Goal: Task Accomplishment & Management: Manage account settings

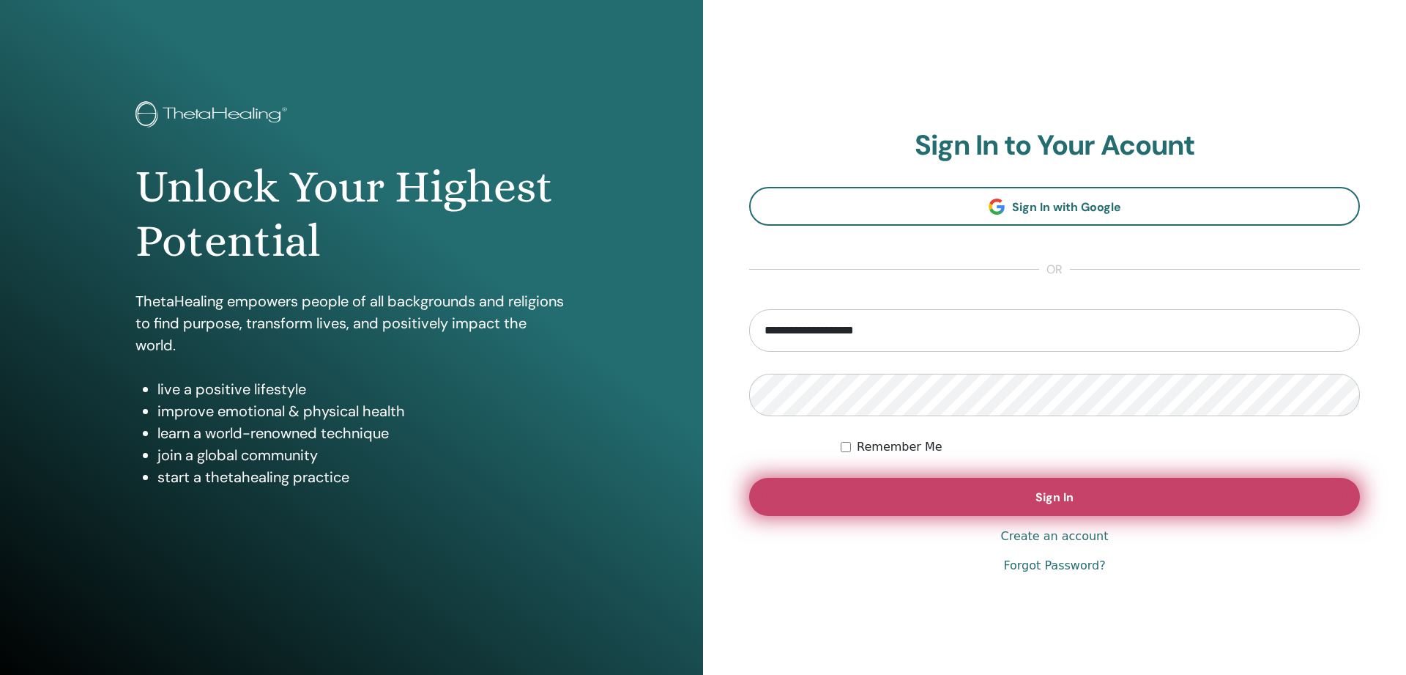
type input "**********"
click at [1041, 505] on button "Sign In" at bounding box center [1054, 497] width 611 height 38
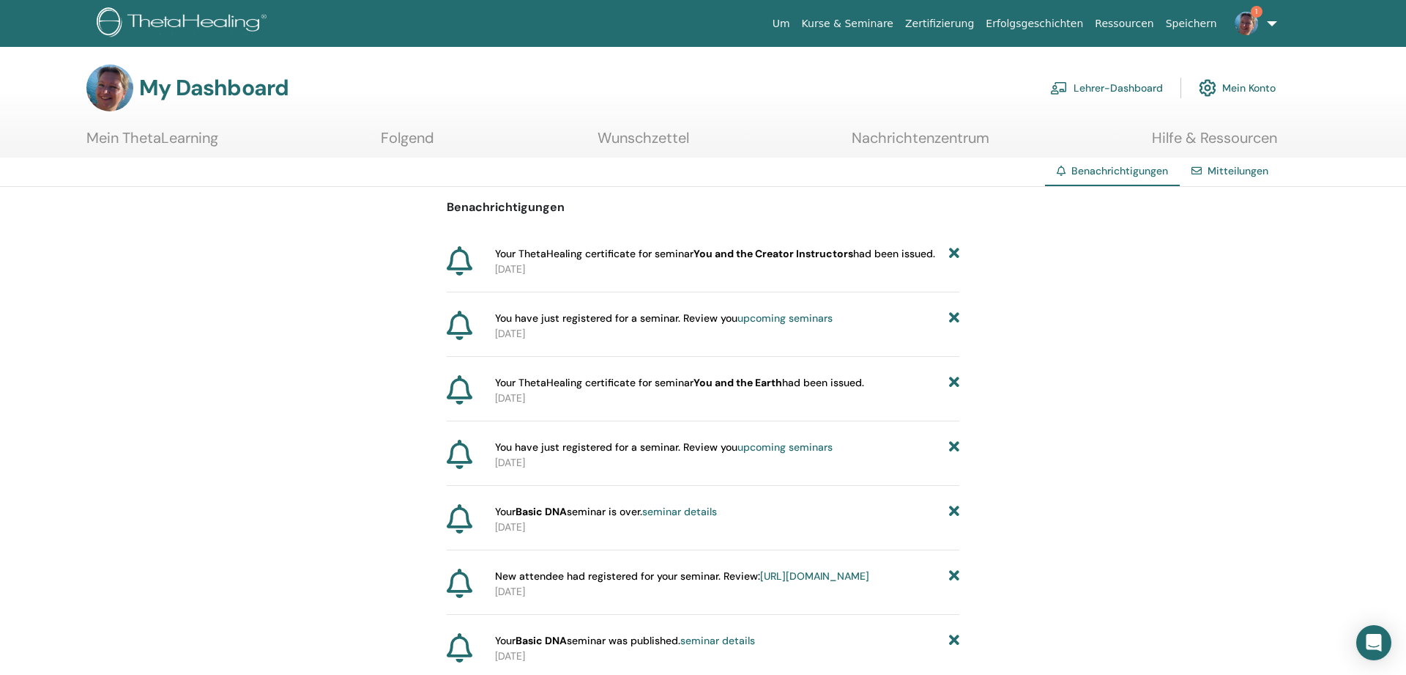
click at [1231, 175] on link "Mitteilungen" at bounding box center [1238, 170] width 61 height 13
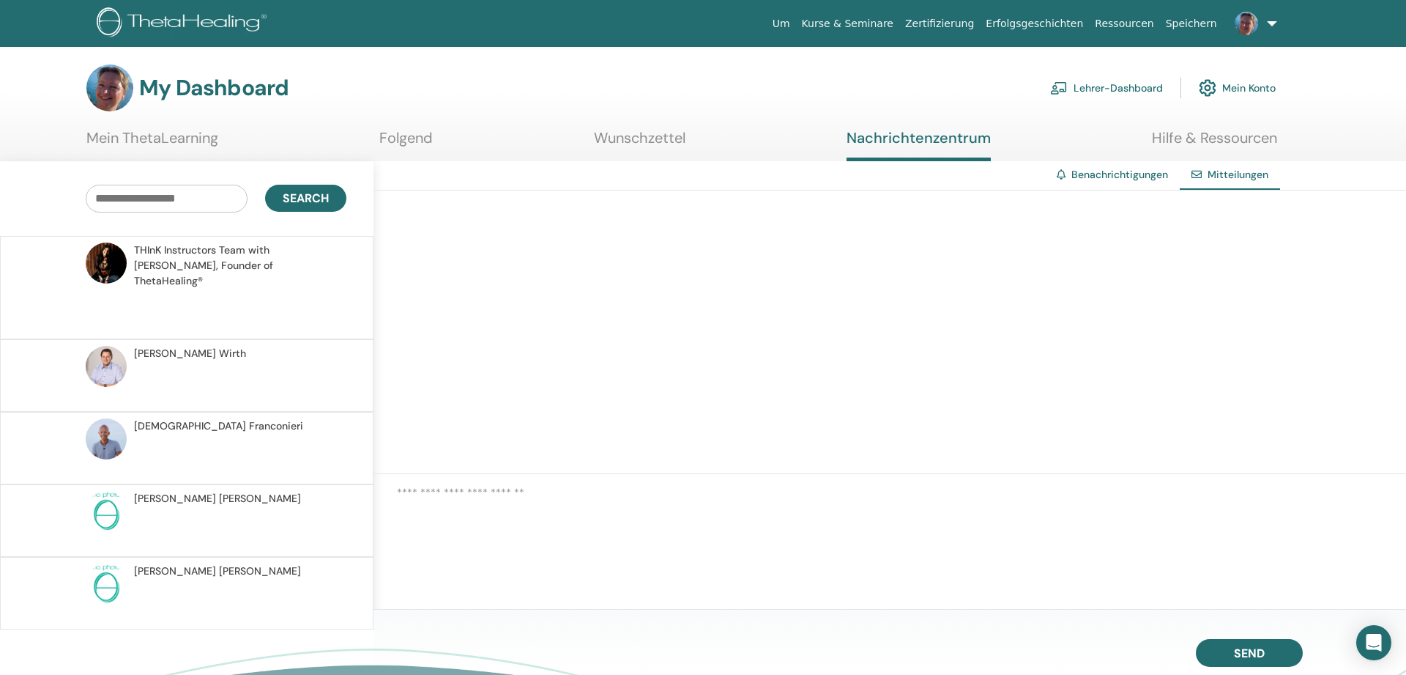
click at [1131, 173] on link "Benachrichtigungen" at bounding box center [1119, 174] width 97 height 13
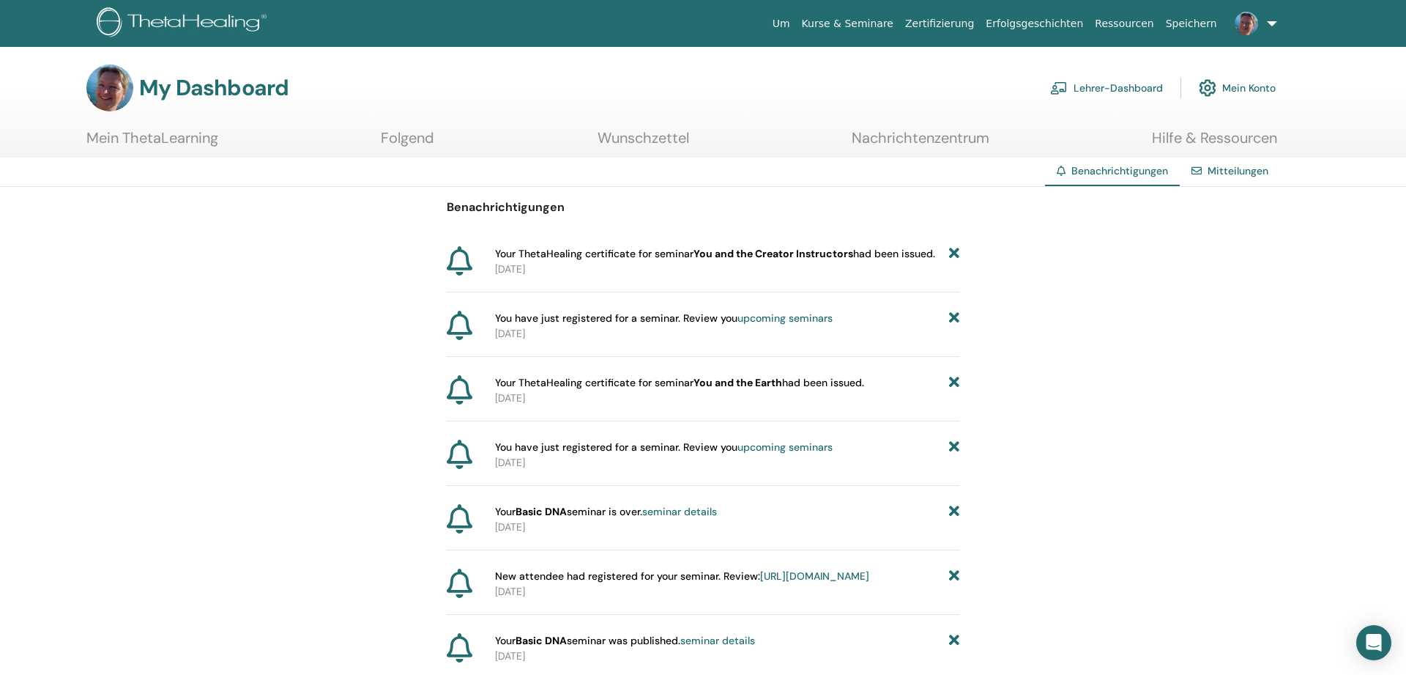
click at [1249, 84] on link "Mein Konto" at bounding box center [1237, 88] width 77 height 32
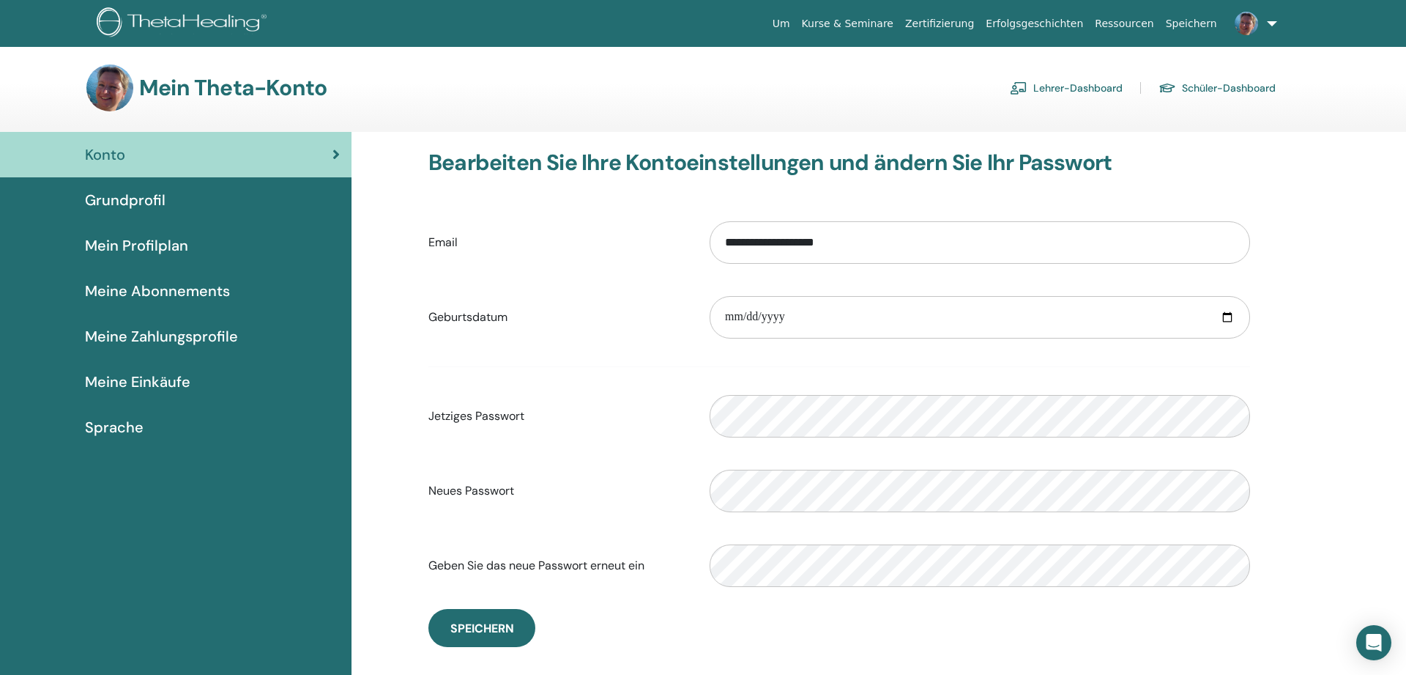
click at [145, 286] on span "Meine Abonnements" at bounding box center [157, 291] width 145 height 22
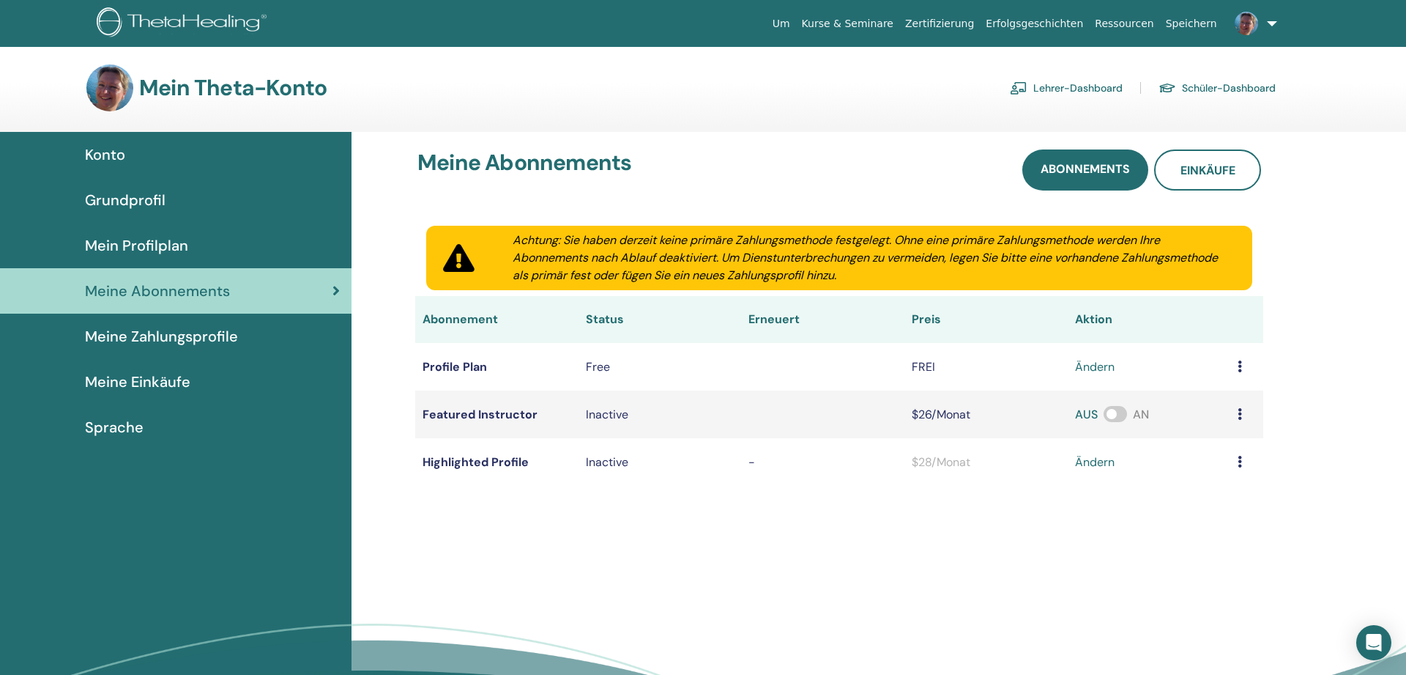
click at [1253, 86] on link "Schüler-Dashboard" at bounding box center [1217, 87] width 117 height 23
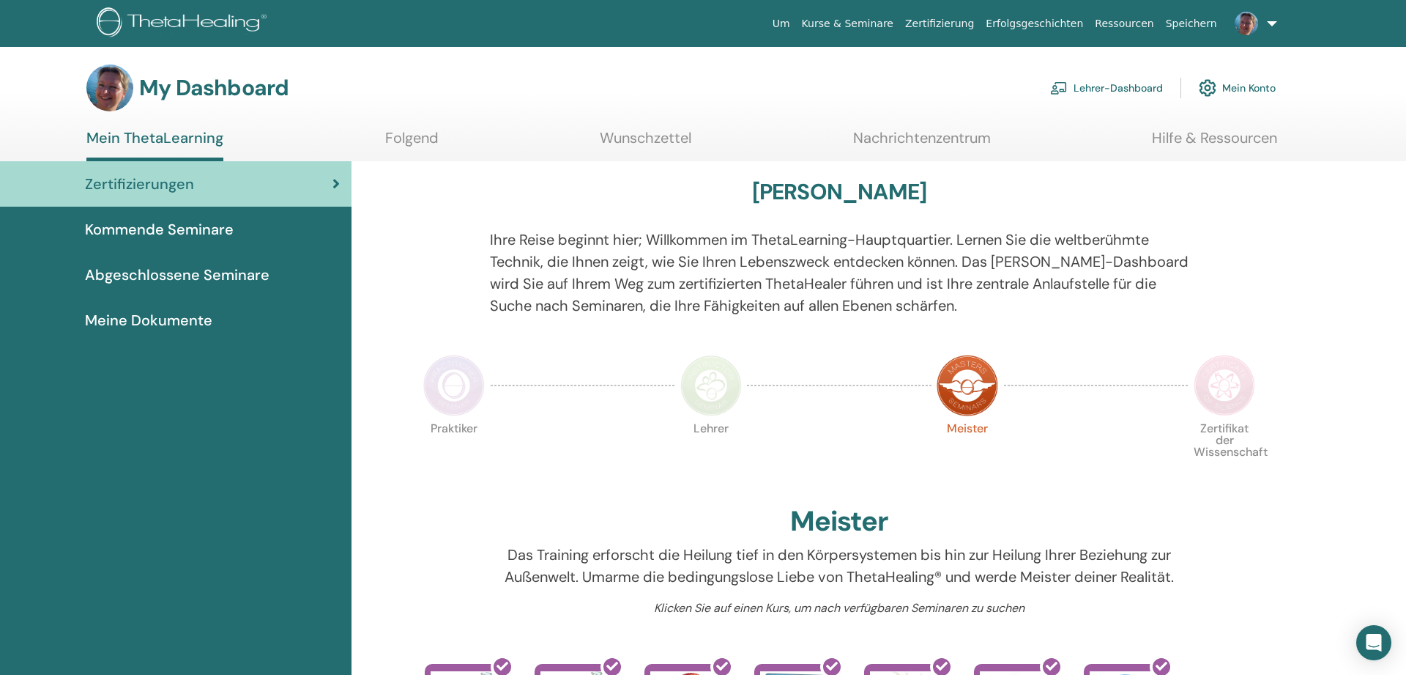
click at [200, 318] on span "Meine Dokumente" at bounding box center [148, 320] width 127 height 22
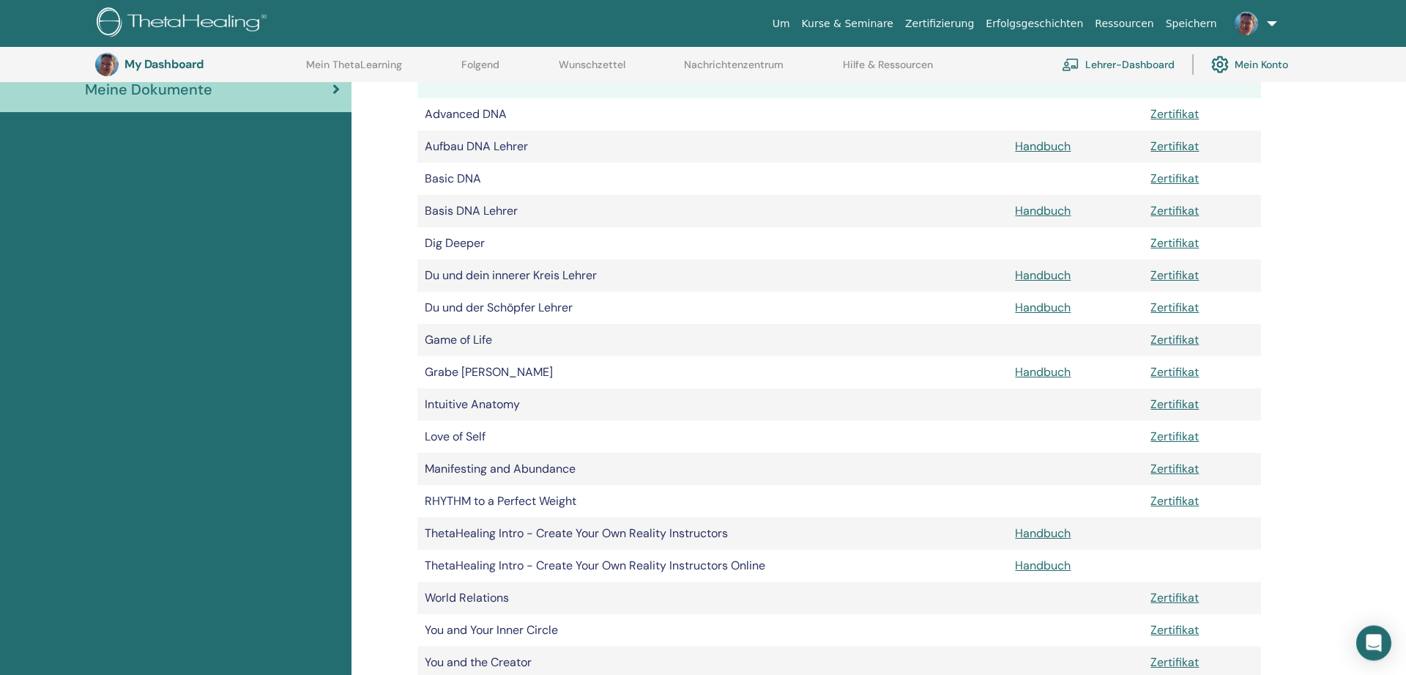
scroll to position [259, 0]
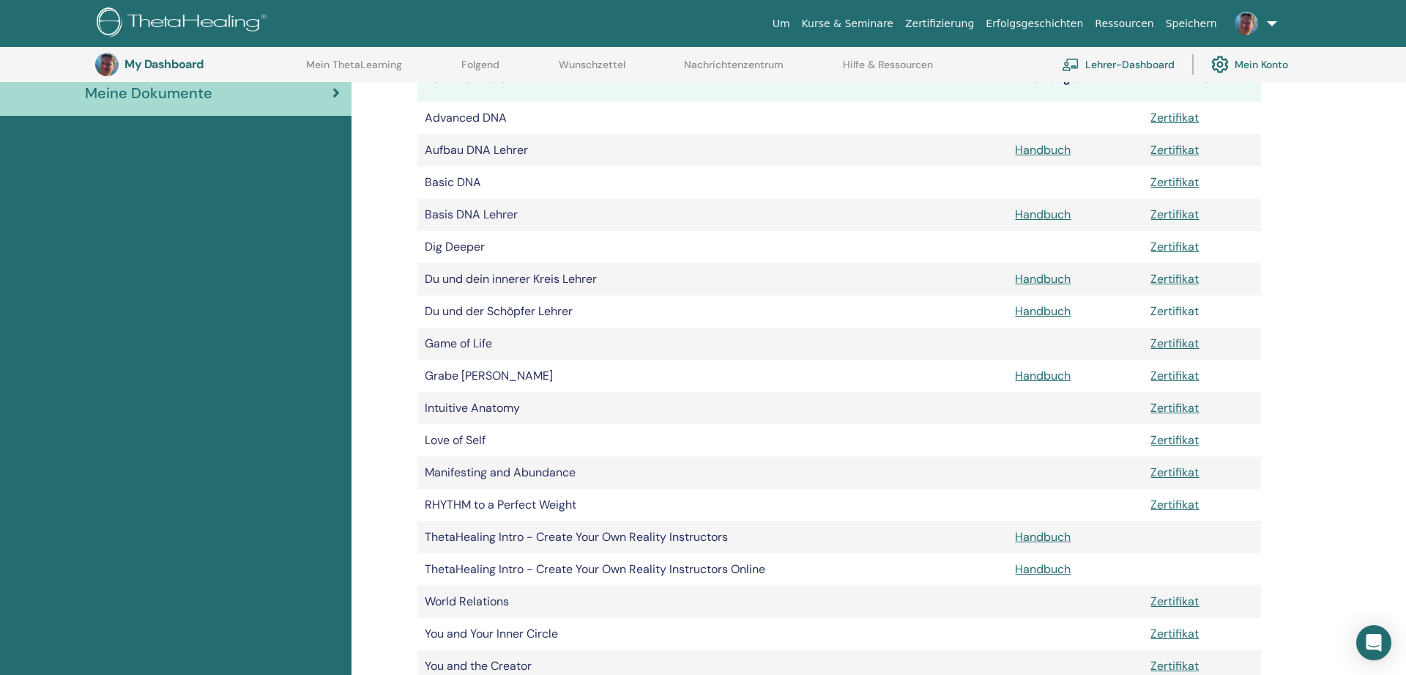
click at [1175, 308] on link "Zertifikat" at bounding box center [1175, 310] width 48 height 15
click at [1135, 67] on link "Lehrer-Dashboard" at bounding box center [1118, 64] width 113 height 32
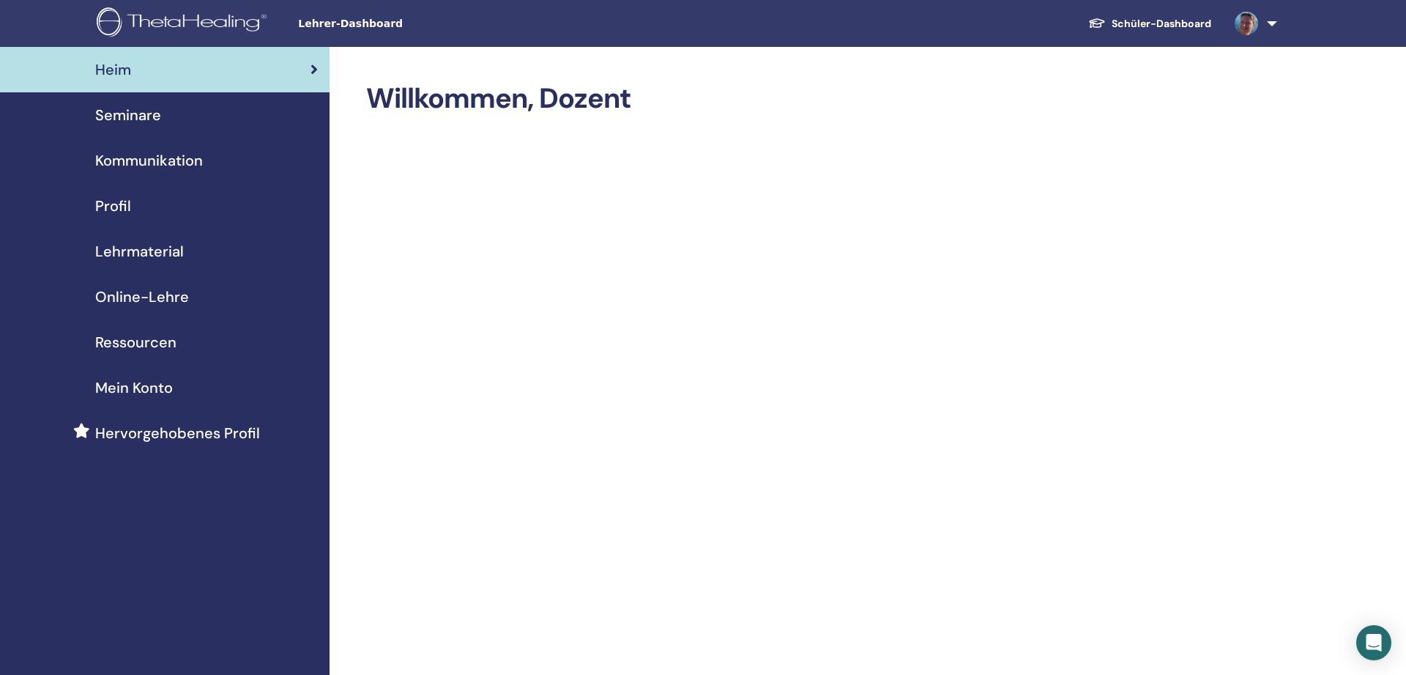
click at [150, 294] on span "Online-Lehre" at bounding box center [142, 297] width 94 height 22
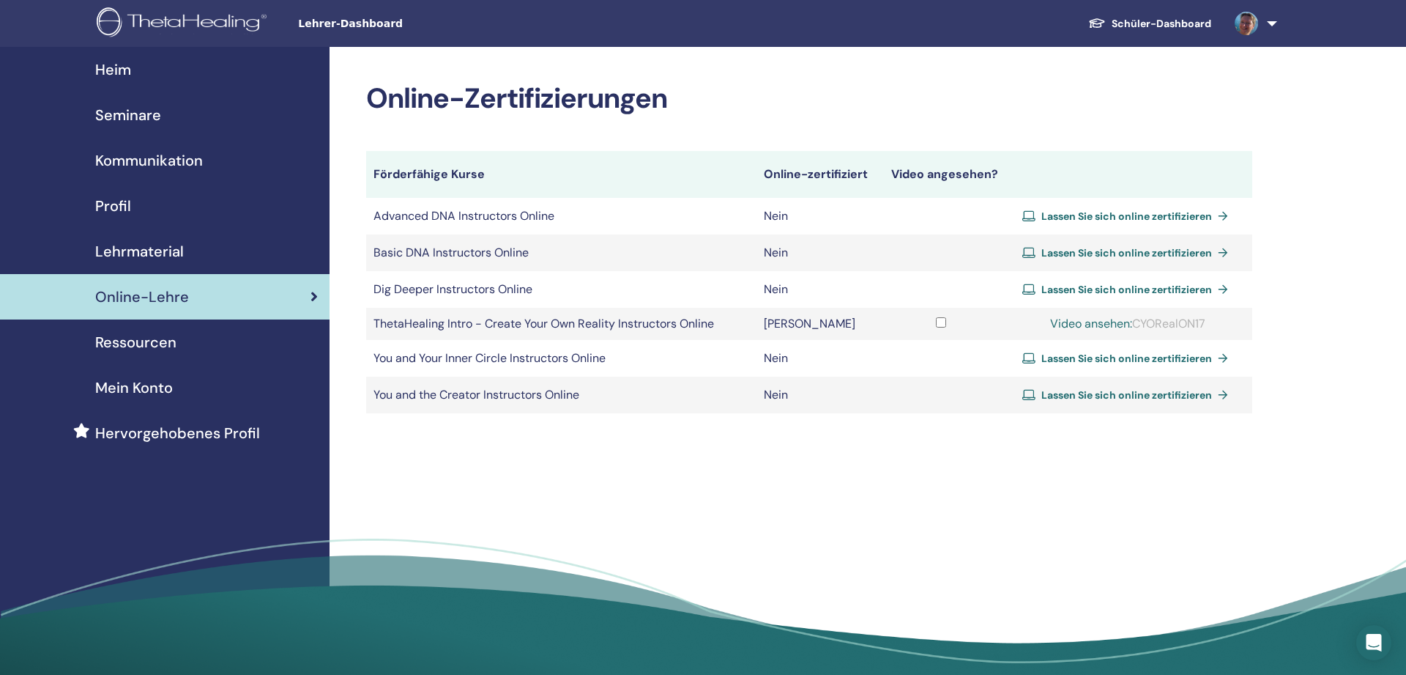
click at [1151, 212] on span "Lassen Sie sich online zertifizieren" at bounding box center [1126, 215] width 171 height 13
click at [1170, 252] on span "Lassen Sie sich online zertifizieren" at bounding box center [1126, 252] width 171 height 13
click at [1166, 394] on span "Lassen Sie sich online zertifizieren" at bounding box center [1126, 394] width 171 height 13
click at [1173, 357] on span "Lassen Sie sich online zertifizieren" at bounding box center [1126, 358] width 171 height 13
click at [144, 201] on div "Profil" at bounding box center [165, 206] width 306 height 22
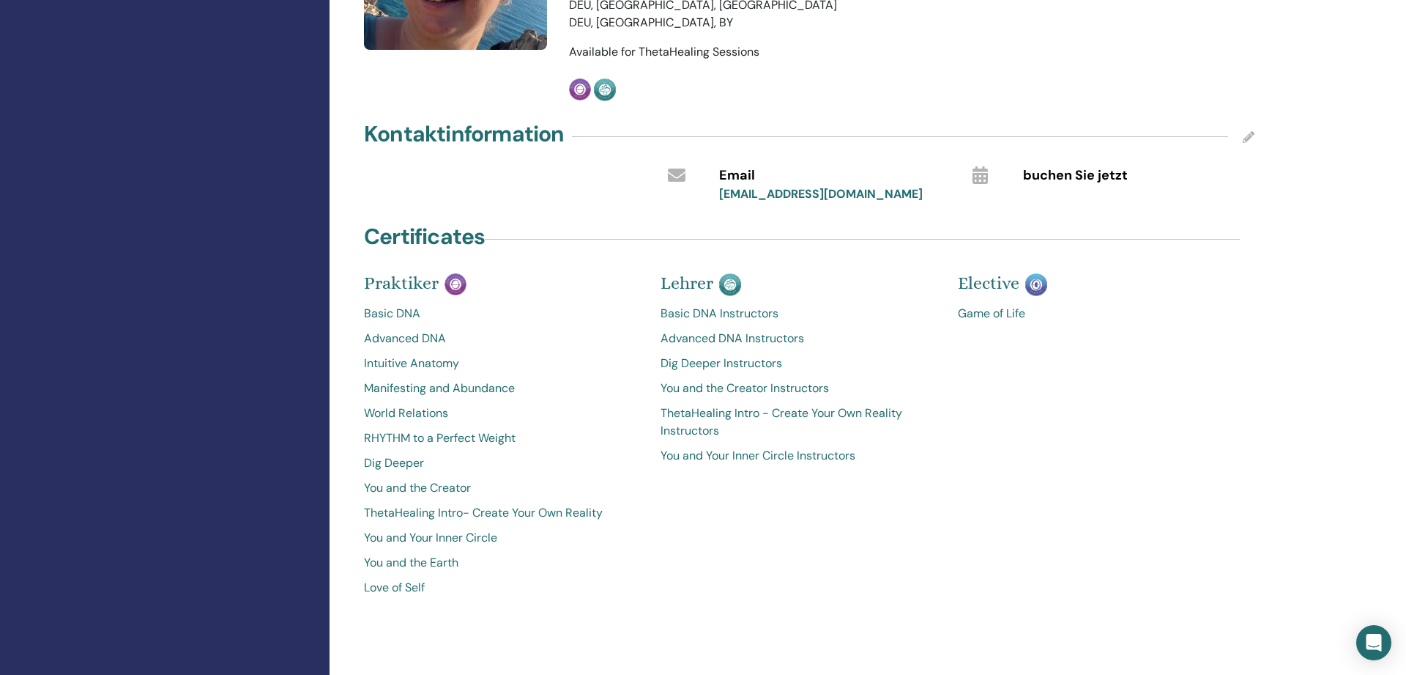
scroll to position [75, 0]
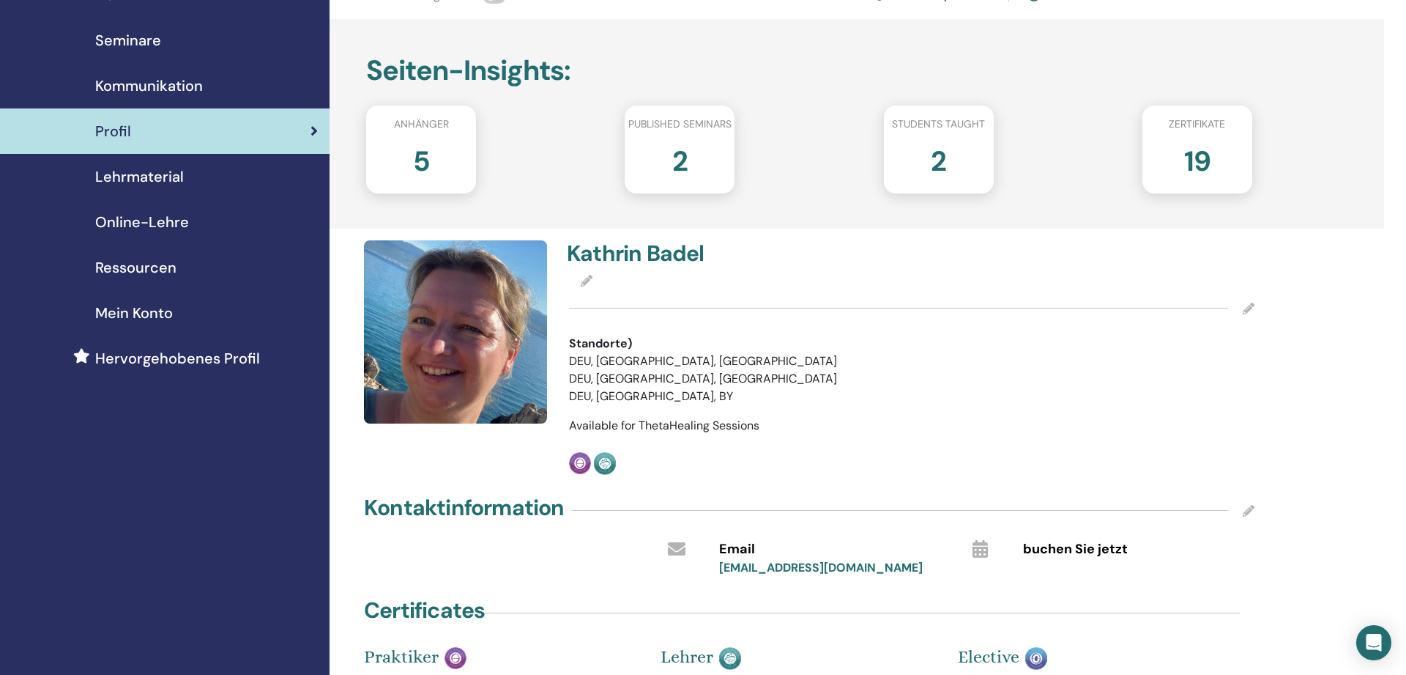
click at [138, 32] on span "Seminare" at bounding box center [128, 40] width 66 height 22
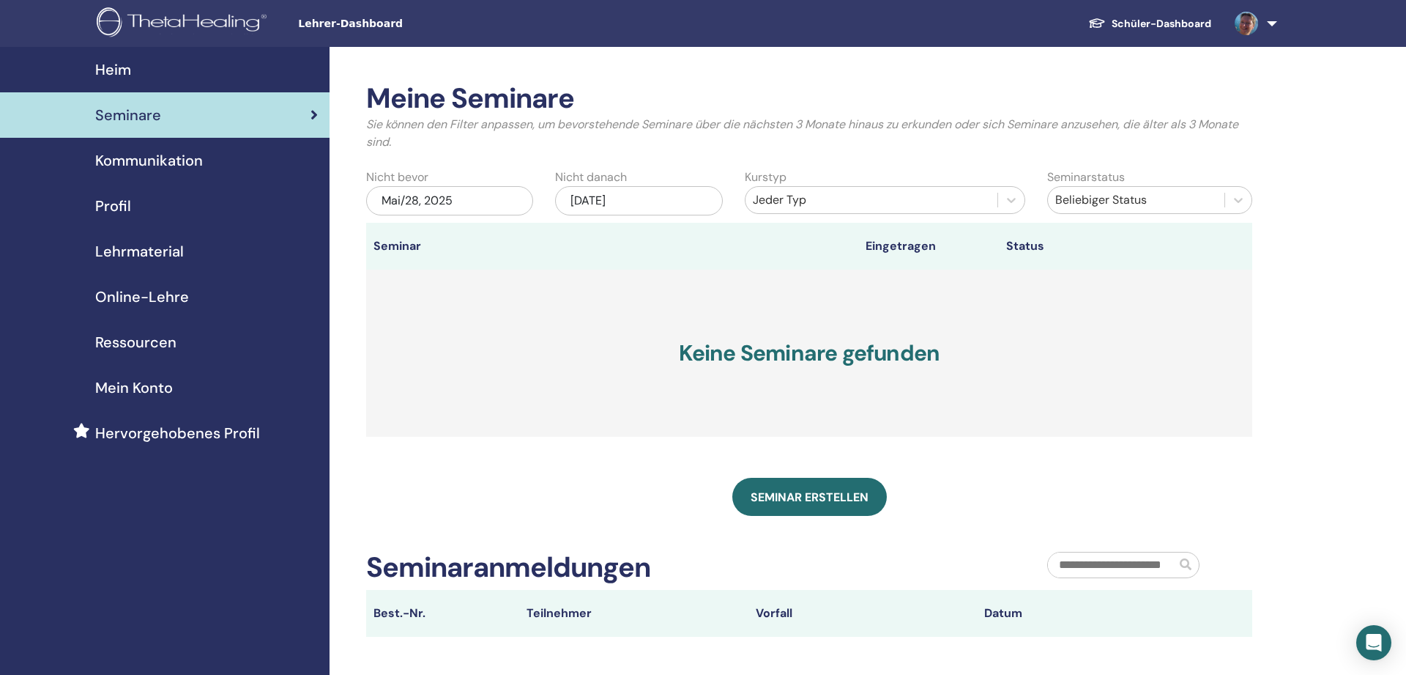
click at [1268, 25] on link at bounding box center [1253, 23] width 60 height 47
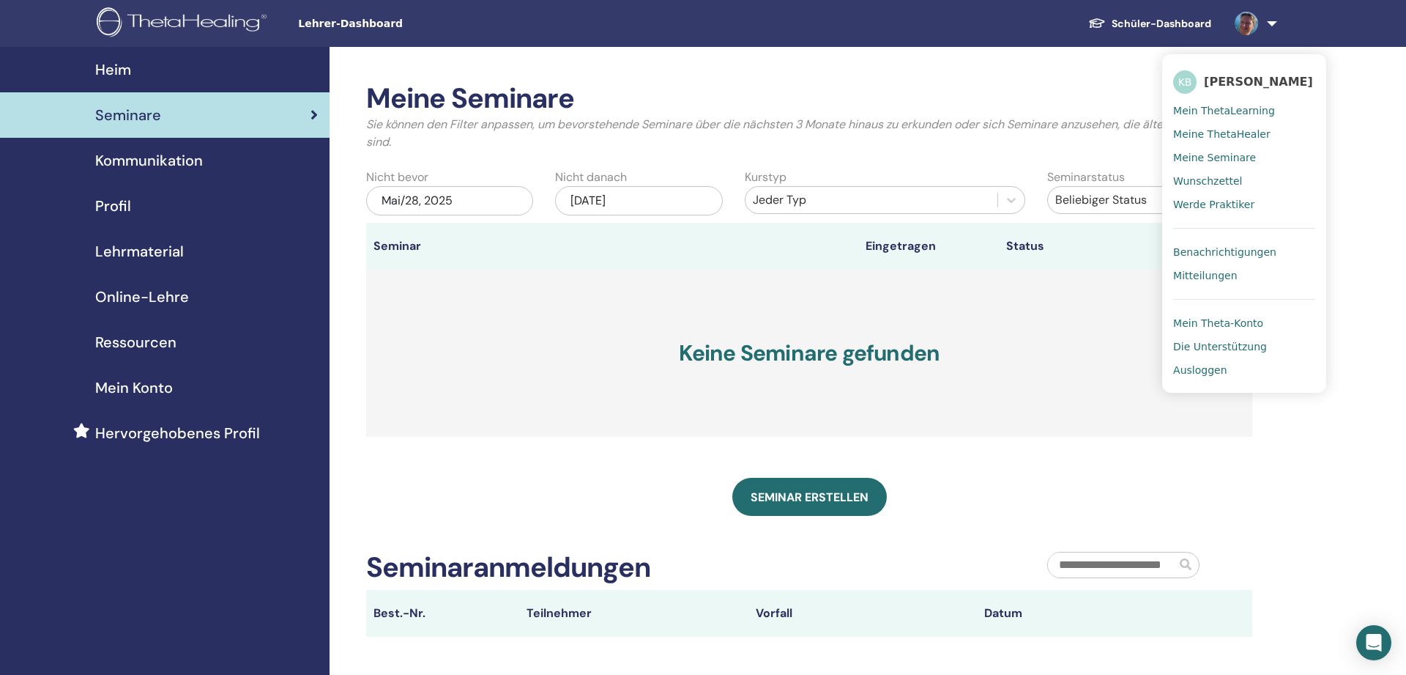
click at [1214, 368] on span "Ausloggen" at bounding box center [1199, 369] width 53 height 13
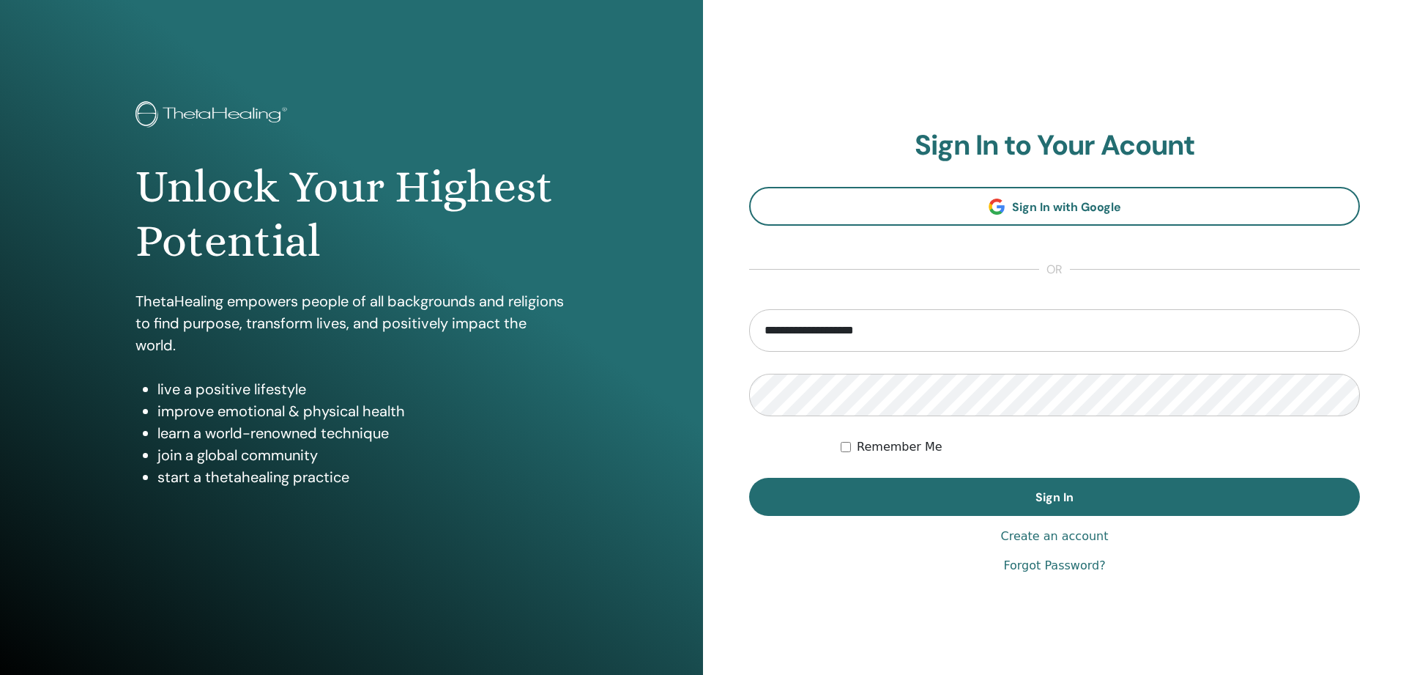
type input "**********"
